Goal: Check status: Check status

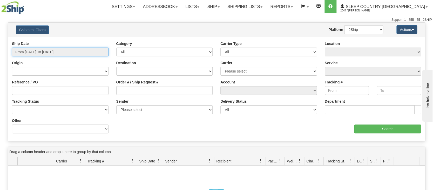
click at [36, 52] on input "From [DATE] To [DATE]" at bounding box center [60, 52] width 97 height 9
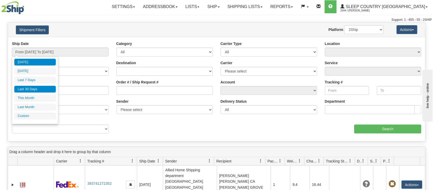
click at [32, 88] on li "Last 30 Days" at bounding box center [35, 89] width 42 height 7
type input "From [DATE] To [DATE]"
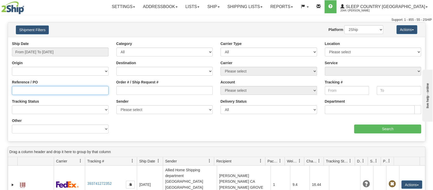
click at [35, 88] on input "Reference / PO" at bounding box center [60, 90] width 97 height 9
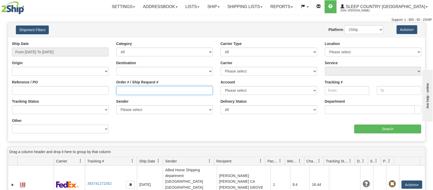
click at [135, 92] on input "Order # / Ship Request #" at bounding box center [164, 90] width 97 height 9
paste input "9000I122963"
type input "9000I122963"
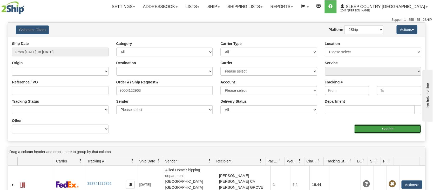
click at [372, 128] on input "Search" at bounding box center [387, 128] width 67 height 9
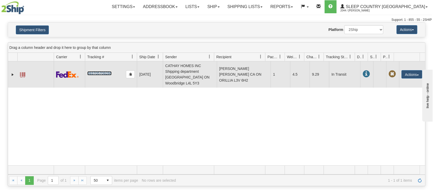
click at [97, 71] on link "393705709286" at bounding box center [99, 73] width 24 height 4
